Goal: Find specific page/section: Find specific page/section

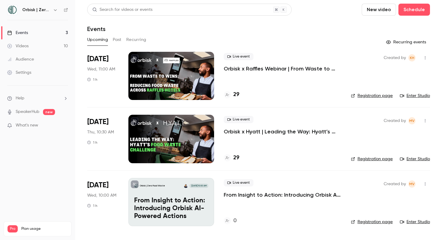
click at [420, 96] on link "Enter Studio" at bounding box center [415, 96] width 30 height 6
click at [187, 85] on div at bounding box center [171, 76] width 86 height 48
click at [414, 96] on link "Enter Studio" at bounding box center [415, 96] width 30 height 6
